Goal: Check status: Check status

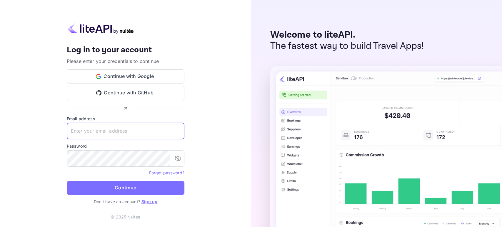
click at [128, 133] on input "text" at bounding box center [126, 131] width 118 height 16
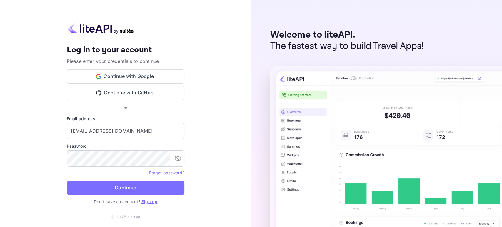
click at [114, 195] on form "Email address [EMAIL_ADDRESS][DOMAIN_NAME] ​ Password ​ Forget password? Contin…" at bounding box center [126, 157] width 118 height 83
drag, startPoint x: 116, startPoint y: 189, endPoint x: 116, endPoint y: 186, distance: 3.0
click at [116, 188] on button "Continue" at bounding box center [126, 188] width 118 height 14
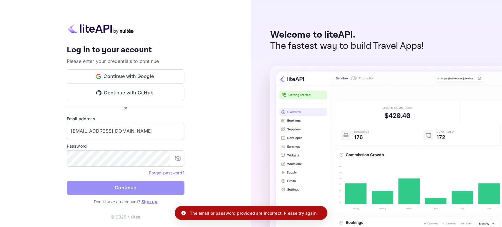
click at [153, 192] on button "Continue" at bounding box center [126, 188] width 118 height 14
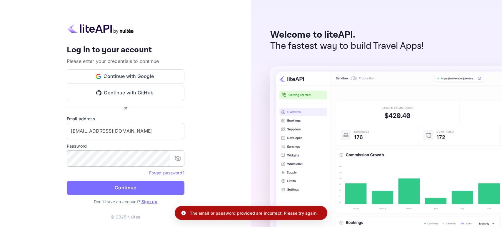
click at [178, 165] on div "​" at bounding box center [126, 158] width 118 height 16
click at [178, 164] on button "toggle password visibility" at bounding box center [178, 159] width 12 height 12
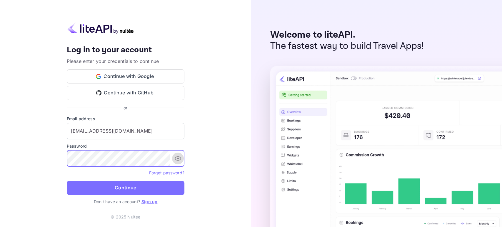
click at [179, 160] on icon "toggle password visibility" at bounding box center [178, 158] width 6 height 4
click at [108, 129] on input "[EMAIL_ADDRESS][DOMAIN_NAME]" at bounding box center [126, 131] width 118 height 16
type input "[EMAIL_ADDRESS][DOMAIN_NAME]"
click at [180, 157] on icon "toggle password visibility" at bounding box center [178, 158] width 6 height 5
drag, startPoint x: 180, startPoint y: 157, endPoint x: 148, endPoint y: 170, distance: 34.3
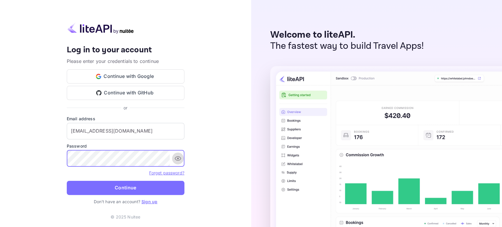
click at [179, 157] on icon "toggle password visibility" at bounding box center [177, 158] width 7 height 7
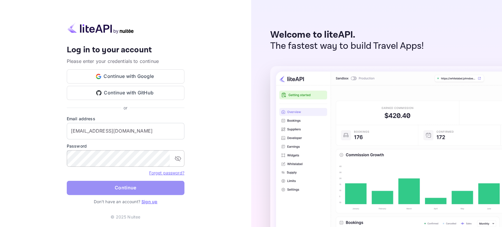
click at [133, 187] on button "Continue" at bounding box center [126, 188] width 118 height 14
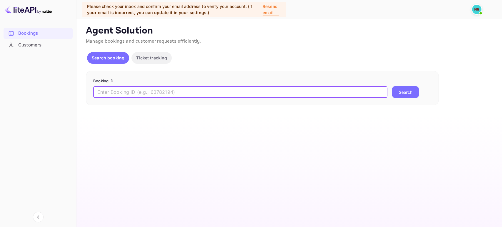
paste input "3IDDI4RD6"
type input "3IDDI4RD6"
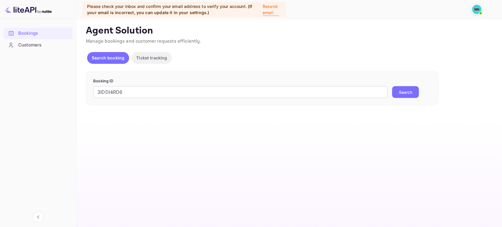
click at [420, 93] on div "3IDDI4RD6 ​ Search" at bounding box center [262, 92] width 338 height 12
click at [407, 91] on button "Search" at bounding box center [405, 92] width 27 height 12
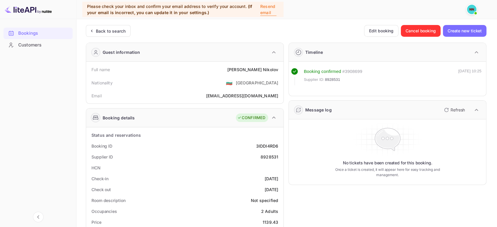
click at [455, 111] on p "Refresh" at bounding box center [457, 110] width 14 height 6
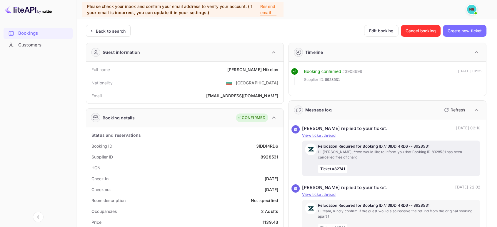
click at [345, 165] on span "Ticket #82741" at bounding box center [332, 169] width 29 height 9
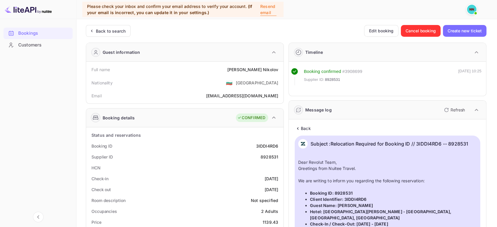
click at [312, 125] on div "Back" at bounding box center [387, 128] width 185 height 6
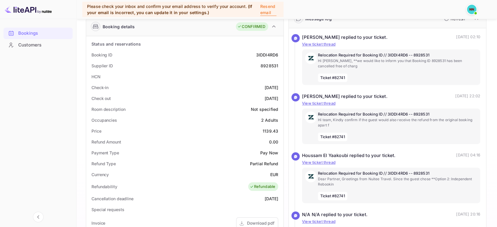
scroll to position [33, 0]
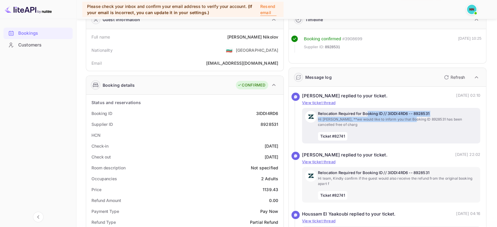
drag, startPoint x: 411, startPoint y: 120, endPoint x: 367, endPoint y: 114, distance: 44.5
click at [367, 114] on div "Relocation Required for Booking ID // 3IDDI4RD6 -- 8928531 Hi [PERSON_NAME], **…" at bounding box center [397, 126] width 159 height 30
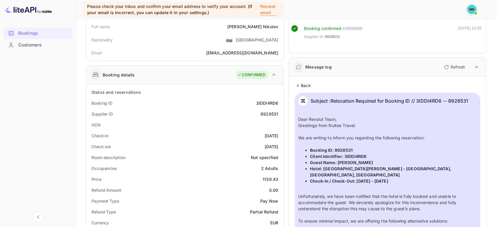
scroll to position [0, 0]
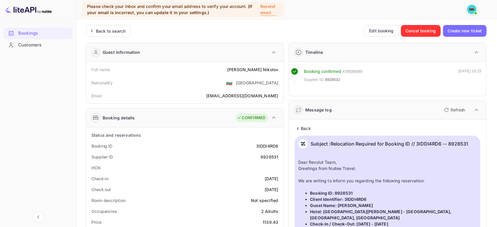
click at [299, 131] on icon at bounding box center [298, 129] width 6 height 6
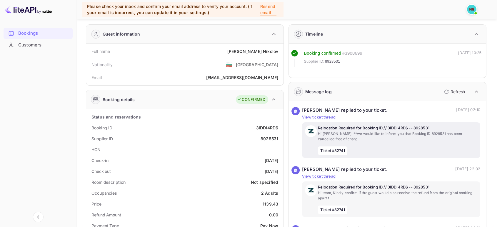
scroll to position [33, 0]
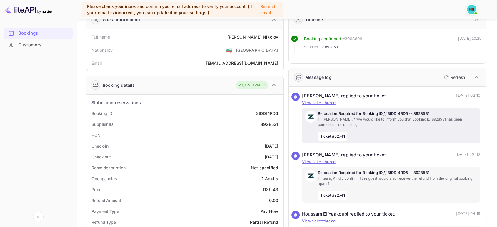
click at [400, 124] on p "Hi [PERSON_NAME], **we would like to inform you that Booking ID 8928531 has bee…" at bounding box center [397, 122] width 159 height 11
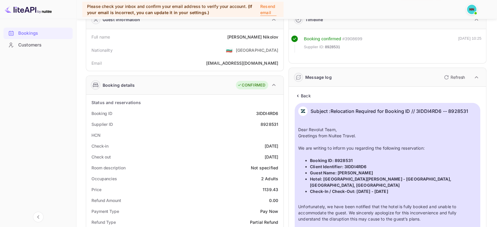
click at [304, 96] on p "Back" at bounding box center [306, 96] width 10 height 6
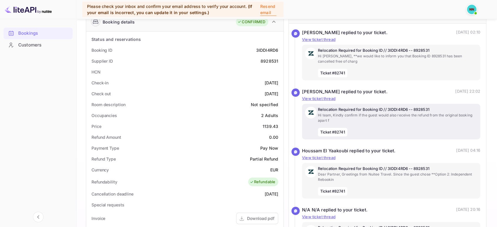
scroll to position [0, 0]
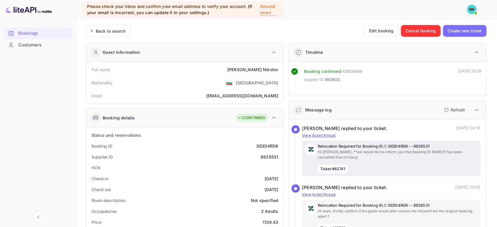
click at [327, 169] on span "Ticket #82741" at bounding box center [332, 169] width 29 height 9
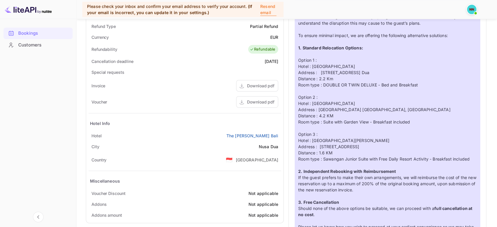
scroll to position [98, 0]
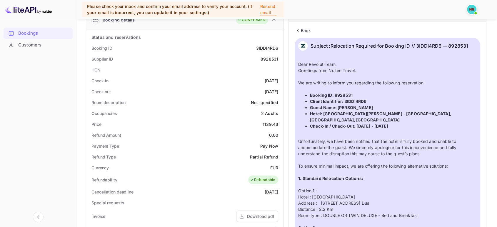
click at [302, 29] on p "Back" at bounding box center [306, 30] width 10 height 6
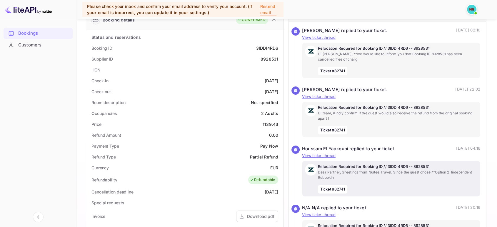
click at [366, 181] on div "Relocation Required for Booking ID // 3IDDI4RD6 -- 8928531 Dear Partner, Greeti…" at bounding box center [397, 179] width 159 height 30
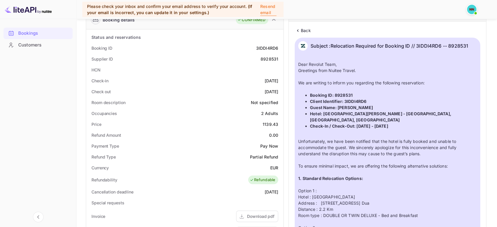
click at [300, 30] on icon at bounding box center [298, 31] width 6 height 6
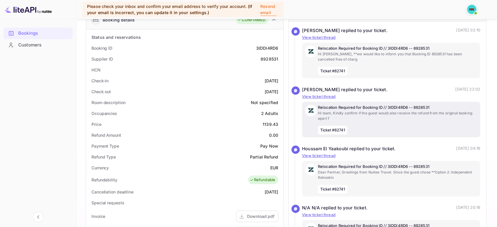
scroll to position [269, 0]
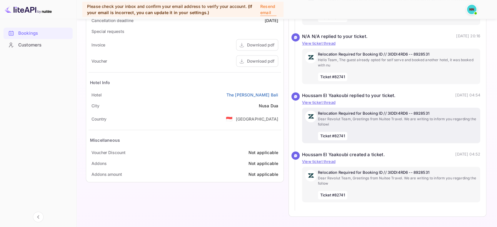
click at [357, 111] on p "Relocation Required for Booking ID // 3IDDI4RD6 -- 8928531" at bounding box center [397, 114] width 159 height 6
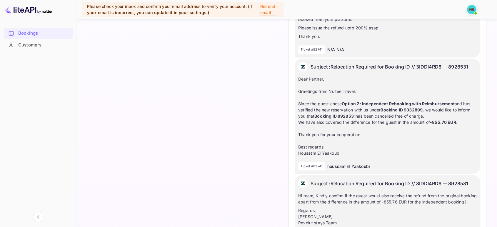
scroll to position [922, 0]
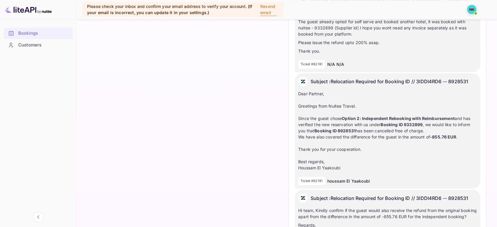
click at [376, 138] on div "Dear Partner, Greetings from Nuitee Travel. Since the guest chose Option 2: Ind…" at bounding box center [387, 131] width 178 height 80
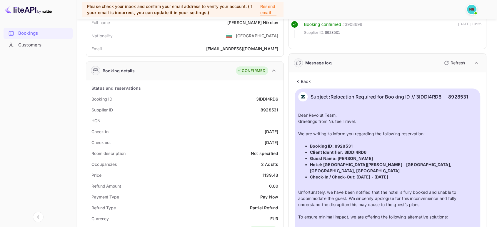
scroll to position [0, 0]
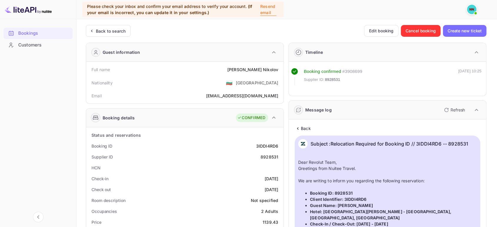
click at [266, 145] on div "3IDDI4RD6" at bounding box center [267, 146] width 22 height 6
copy div "3IDDI4RD6"
